Goal: Communication & Community: Answer question/provide support

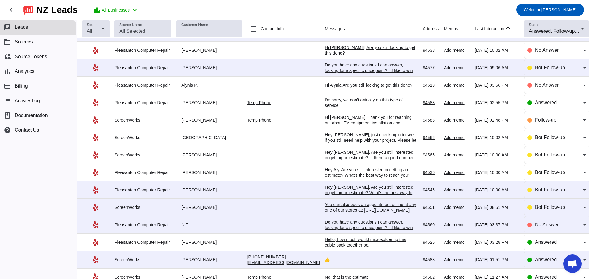
scroll to position [234, 0]
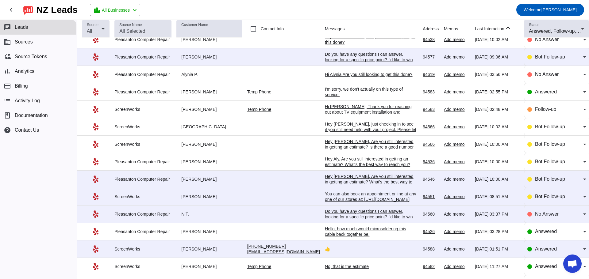
click at [339, 236] on div "Hello, how much would microsoldering this cable back together be." at bounding box center [371, 231] width 92 height 11
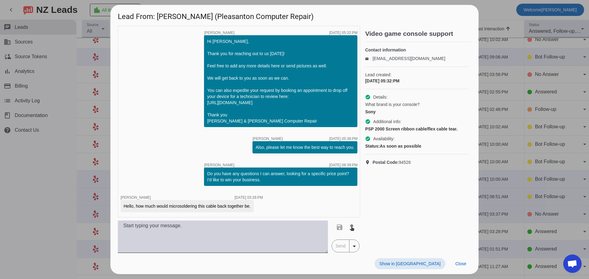
click at [145, 231] on textarea at bounding box center [223, 237] width 210 height 33
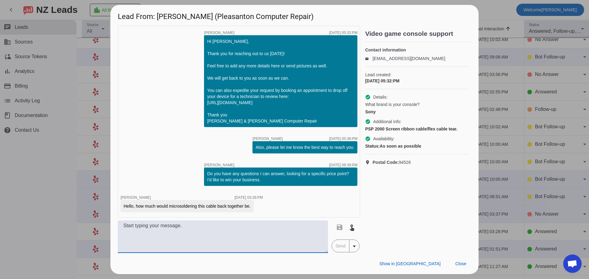
paste textarea "Hi [PERSON_NAME], Hope you're doing well. Just reaching out to let you know you…"
type textarea "Hi [PERSON_NAME], Hope you're doing well. Just reaching out to let you know you…"
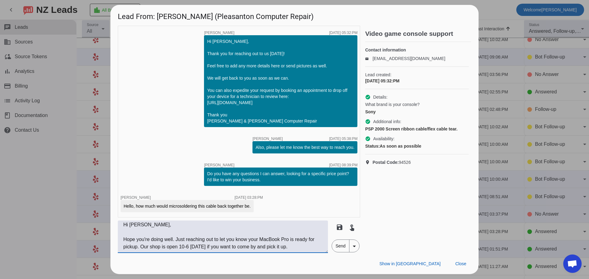
scroll to position [0, 0]
drag, startPoint x: 192, startPoint y: 251, endPoint x: 110, endPoint y: 219, distance: 88.1
click at [110, 219] on div "Lead From: [PERSON_NAME] (Pleasanton Computer Repair) timer close [PERSON_NAME]…" at bounding box center [294, 139] width 589 height 279
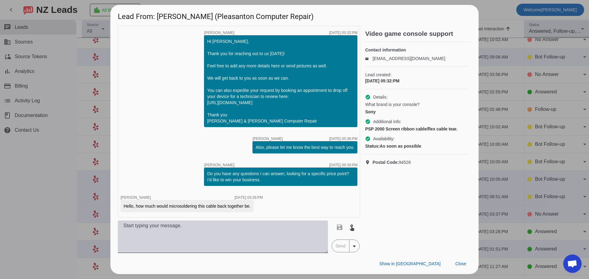
click at [143, 235] on textarea at bounding box center [223, 237] width 210 height 33
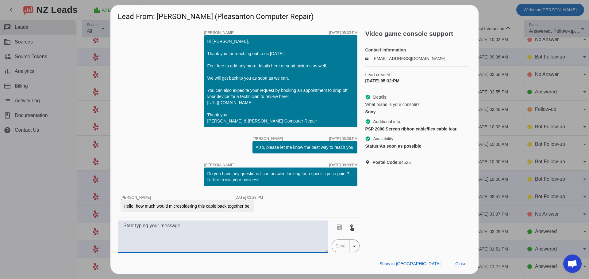
paste textarea "based on this part, $34.99 plus tax on the part, coming to $38.58 after tax. Si…"
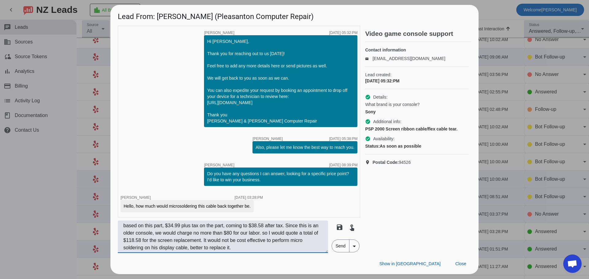
click at [125, 229] on textarea "based on this part, $34.99 plus tax on the part, coming to $38.58 after tax. Si…" at bounding box center [223, 237] width 210 height 33
click at [283, 237] on textarea "based on this part, $34.99 plus tax on the part, coming to $38.58 after tax. Si…" at bounding box center [223, 237] width 210 height 33
drag, startPoint x: 283, startPoint y: 236, endPoint x: 119, endPoint y: 231, distance: 163.5
click at [119, 231] on textarea "based on this part, $34.99 plus tax on the part, coming to $38.58 after tax. Si…" at bounding box center [223, 237] width 210 height 33
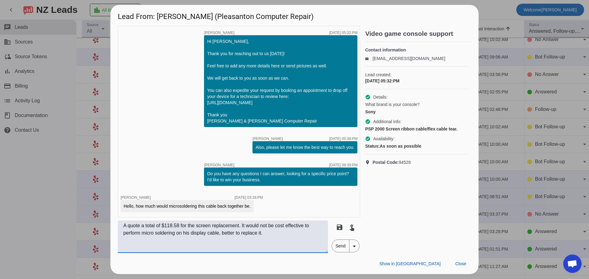
click at [157, 229] on textarea "A quote a total of $118.58 for the screen replacement. It would not be cost eff…" at bounding box center [223, 237] width 210 height 33
click at [125, 228] on textarea "A quote of $118.58 for the screen replacement. It would not be cost effective t…" at bounding box center [223, 237] width 210 height 33
click at [152, 229] on textarea "The quote of $118.58 for the screen replacement. It would not be cost effective…" at bounding box center [223, 237] width 210 height 33
click at [123, 228] on textarea "The quote is $118.58 for the screen replacement. It would not be cost effective…" at bounding box center [223, 237] width 210 height 33
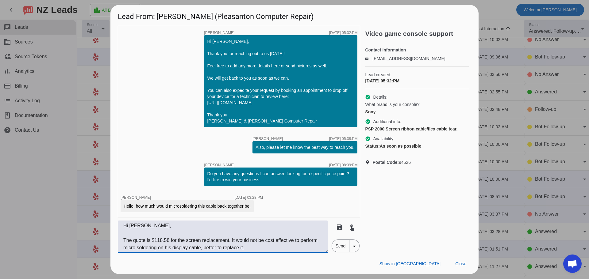
click at [282, 253] on textarea "Hi [PERSON_NAME], The quote is $118.58 for the screen replacement. It would not…" at bounding box center [223, 237] width 210 height 33
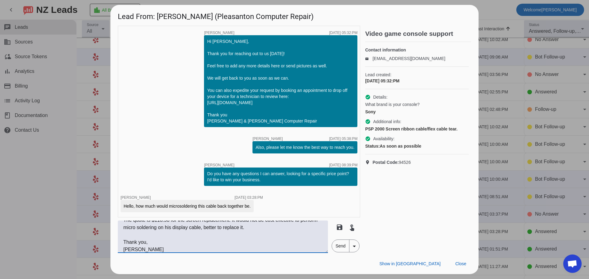
scroll to position [28, 0]
click at [129, 252] on textarea "Hi [PERSON_NAME], The quote is $118.58 for the screen replacement. It would not…" at bounding box center [223, 237] width 210 height 33
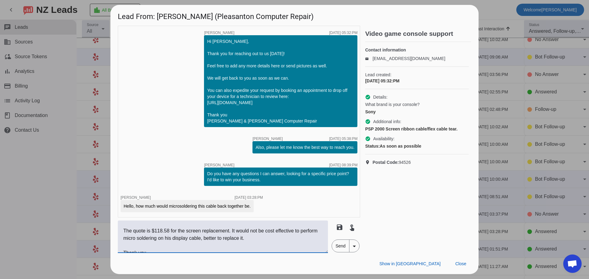
scroll to position [0, 0]
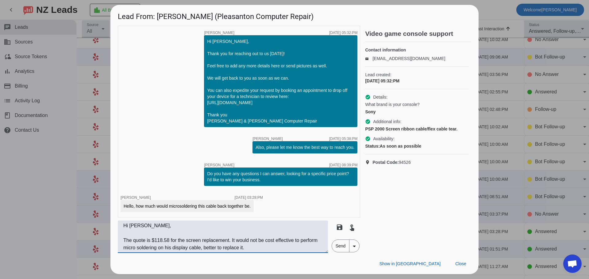
click at [276, 251] on textarea "Hi [PERSON_NAME], The quote is $118.58 for the screen replacement. It would not…" at bounding box center [223, 237] width 210 height 33
type textarea "Hi [PERSON_NAME], The quote is $118.58 for the screen replacement. It would not…"
click at [337, 251] on span "Send" at bounding box center [340, 246] width 17 height 12
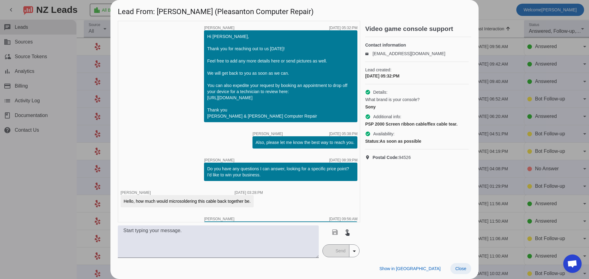
click at [458, 267] on span "Close" at bounding box center [460, 269] width 11 height 5
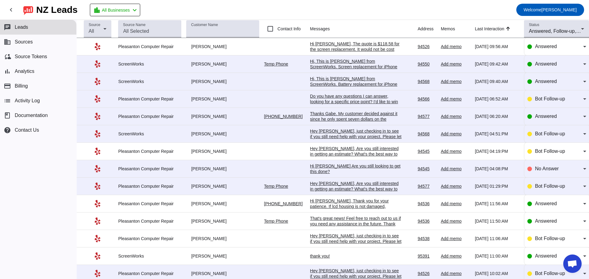
click at [327, 84] on div "Hi, This is [PERSON_NAME] from ScreenWorks. Battery replacement for iPhone 11 P…" at bounding box center [356, 90] width 92 height 28
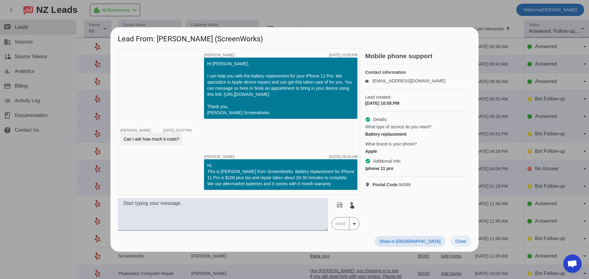
click at [463, 242] on span "Close" at bounding box center [460, 241] width 11 height 5
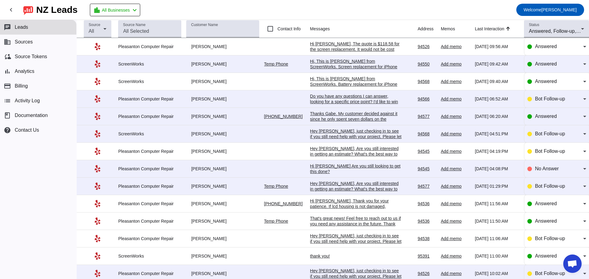
click at [351, 63] on div "Hi, This is [PERSON_NAME] from ScreenWorks. Screen replacement for iPhone 13 Pr…" at bounding box center [356, 75] width 92 height 33
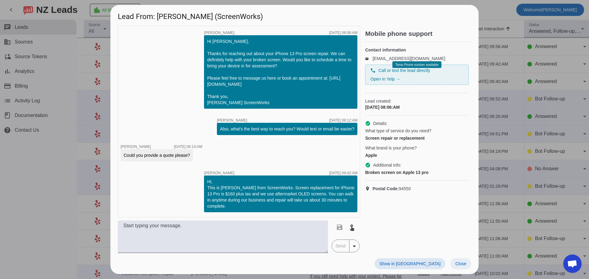
click at [459, 268] on span at bounding box center [460, 264] width 21 height 11
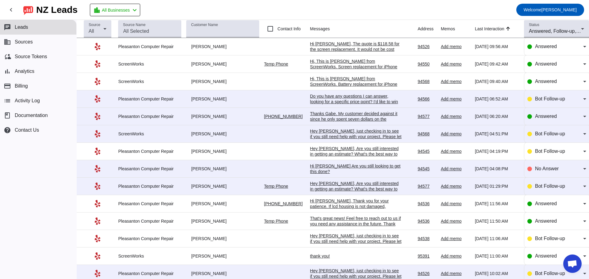
click at [333, 119] on div "Thanks Gabe. My customer decided against it since he only spent seven dollars o…" at bounding box center [356, 125] width 92 height 28
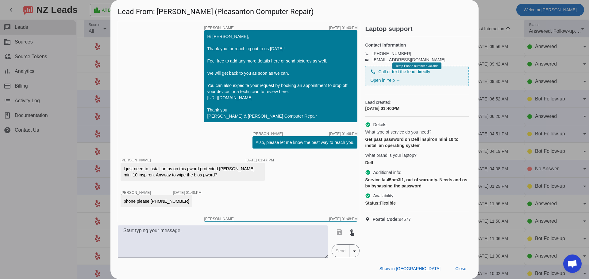
scroll to position [143, 0]
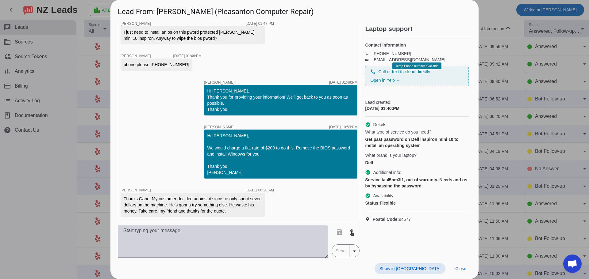
click at [219, 232] on textarea at bounding box center [223, 242] width 210 height 33
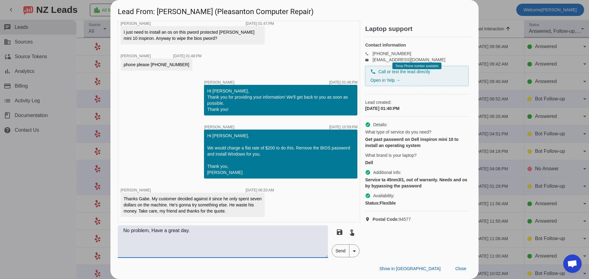
click at [157, 232] on textarea "No problem, Have a great day." at bounding box center [223, 242] width 210 height 33
type textarea "No problem, have a great day."
click at [459, 270] on span "Close" at bounding box center [460, 269] width 11 height 5
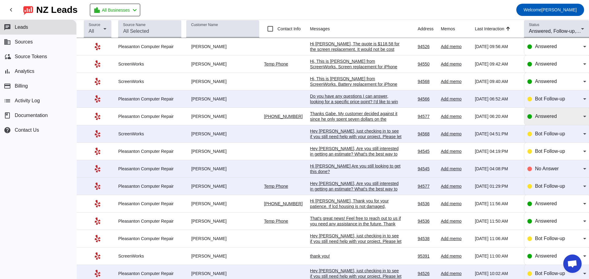
click at [581, 120] on icon at bounding box center [584, 116] width 7 height 7
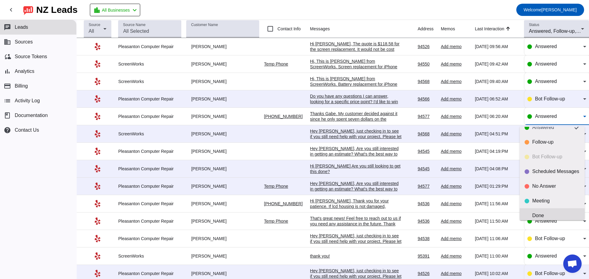
scroll to position [14, 0]
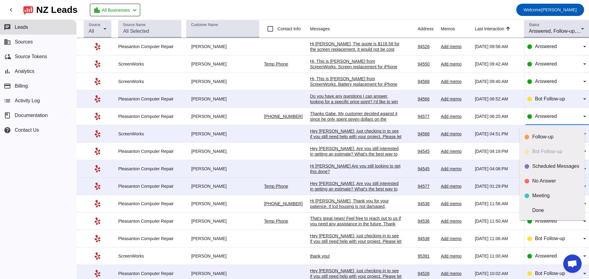
click at [252, 87] on div at bounding box center [294, 139] width 589 height 279
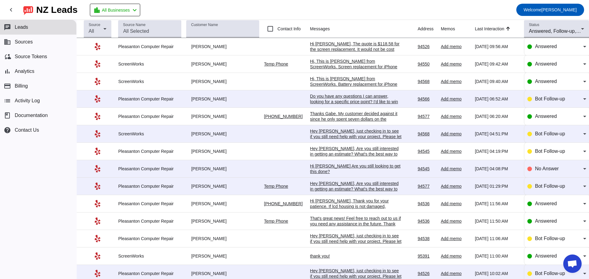
click at [340, 104] on div "Do you have any questions I can answer, looking for a specific price point? I'd…" at bounding box center [356, 102] width 92 height 17
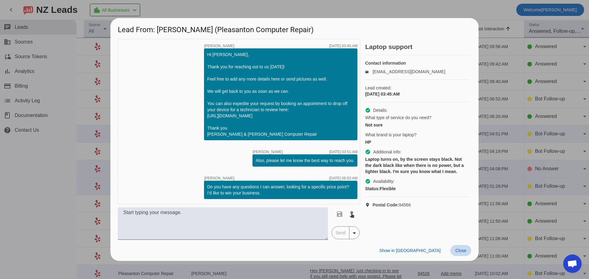
click at [461, 253] on span "Close" at bounding box center [460, 250] width 11 height 5
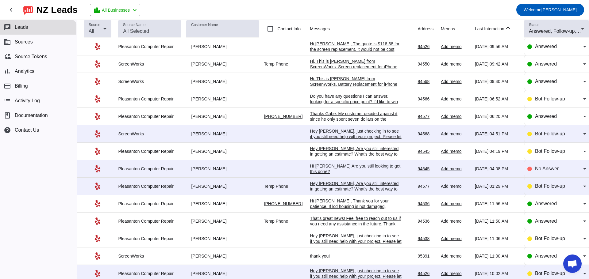
click at [329, 137] on div "Hey [PERSON_NAME], just checking in to see if you still need help with your pro…" at bounding box center [356, 140] width 92 height 22
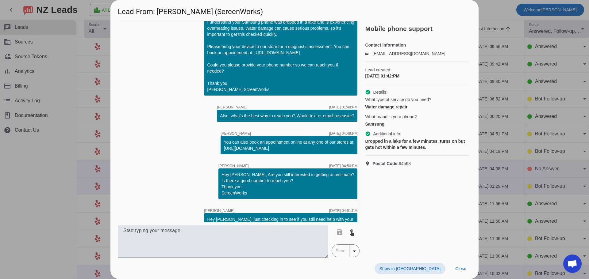
scroll to position [53, 0]
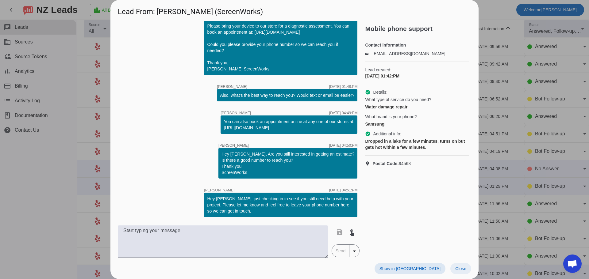
click at [461, 271] on span "Close" at bounding box center [460, 269] width 11 height 5
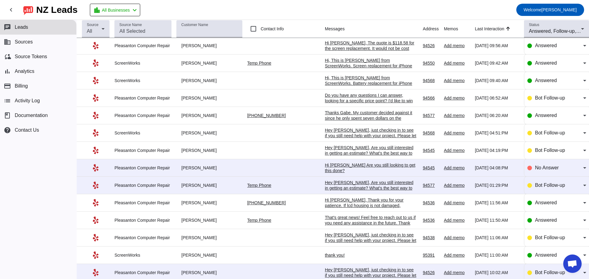
scroll to position [0, 0]
